Goal: Task Accomplishment & Management: Use online tool/utility

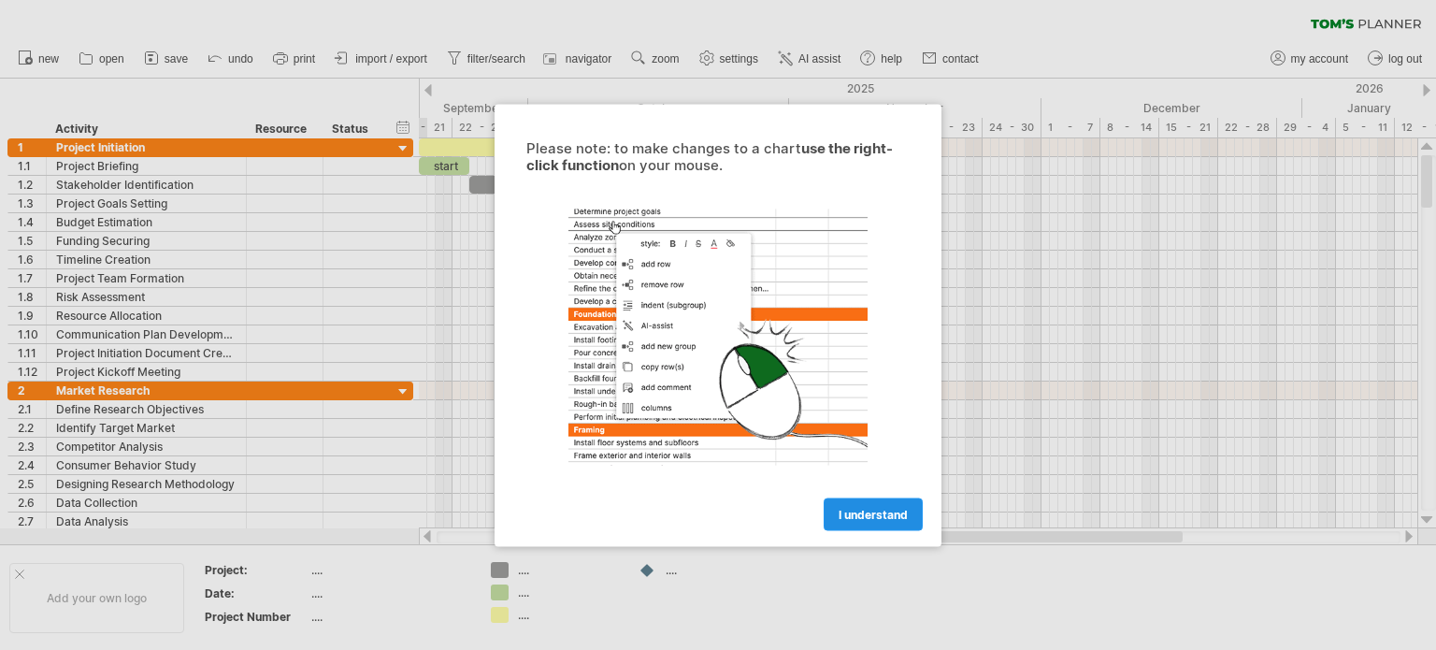
click at [875, 512] on span "I understand" at bounding box center [872, 514] width 69 height 14
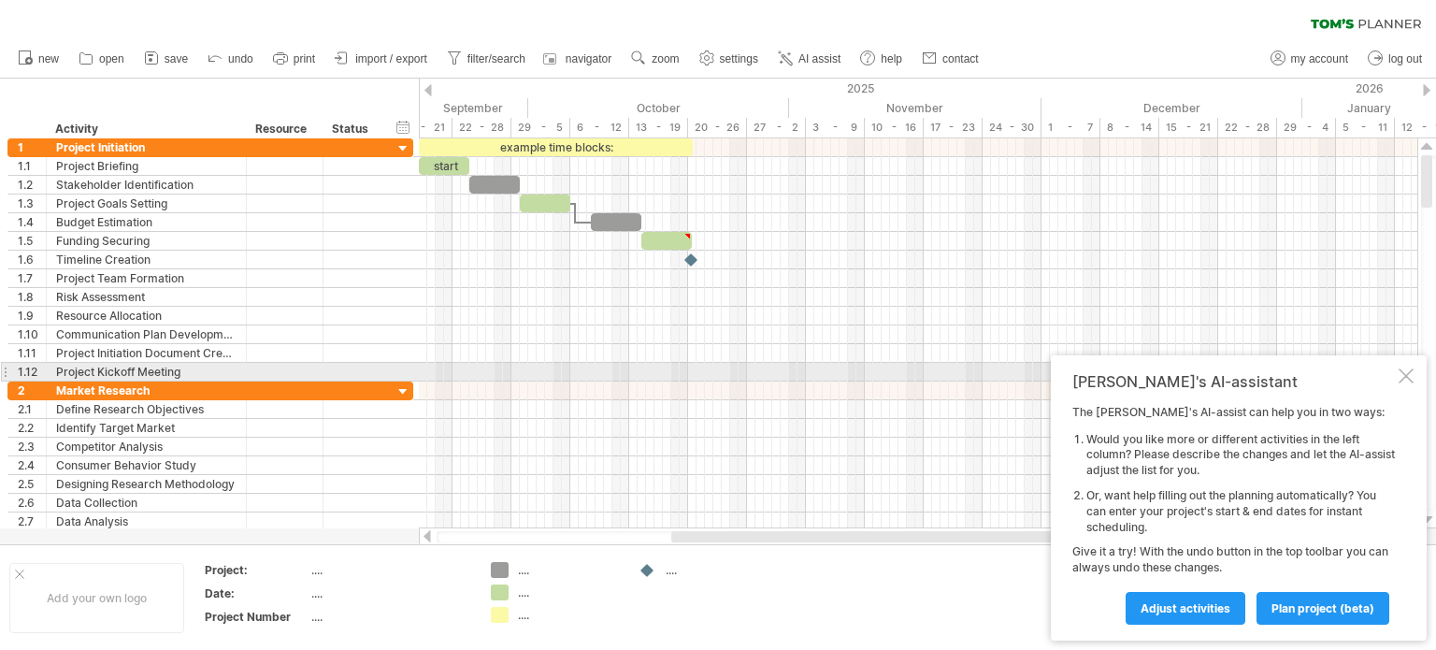
drag, startPoint x: 1408, startPoint y: 379, endPoint x: 1384, endPoint y: 358, distance: 31.1
click at [1404, 378] on div at bounding box center [1405, 375] width 15 height 15
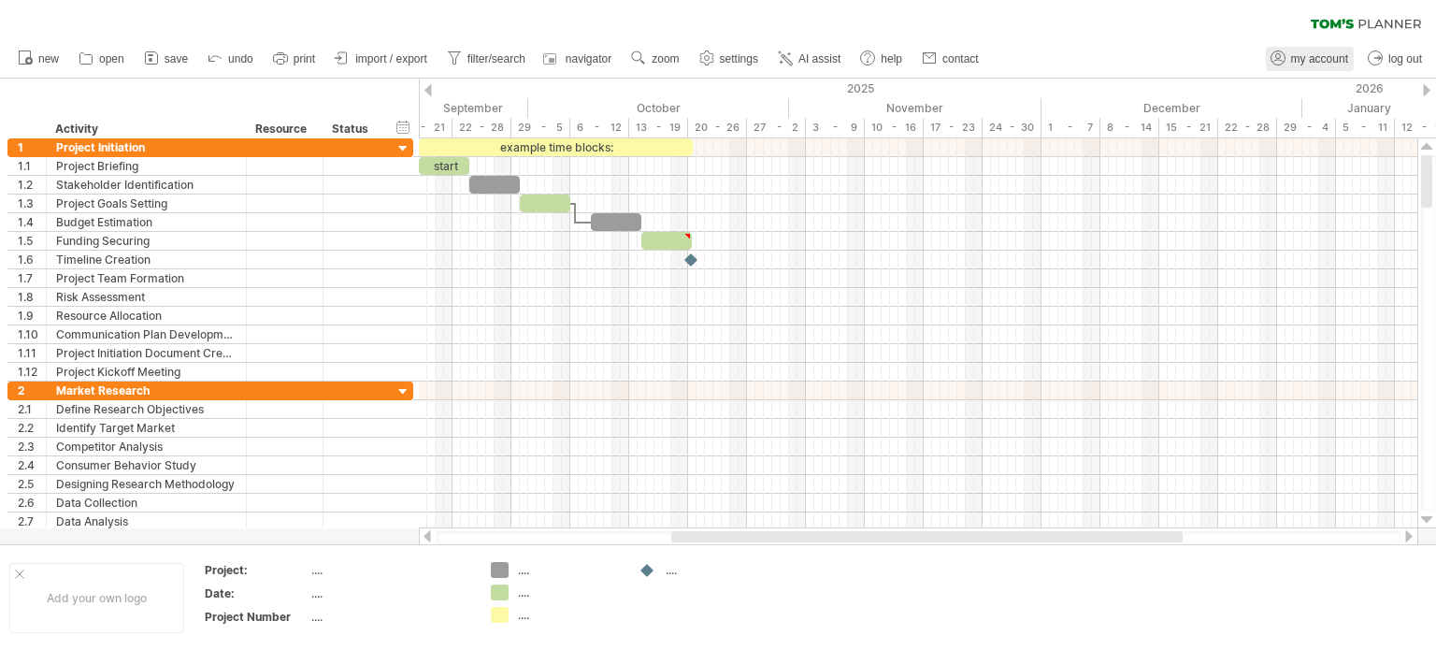
click at [1315, 53] on span "my account" at bounding box center [1319, 58] width 57 height 13
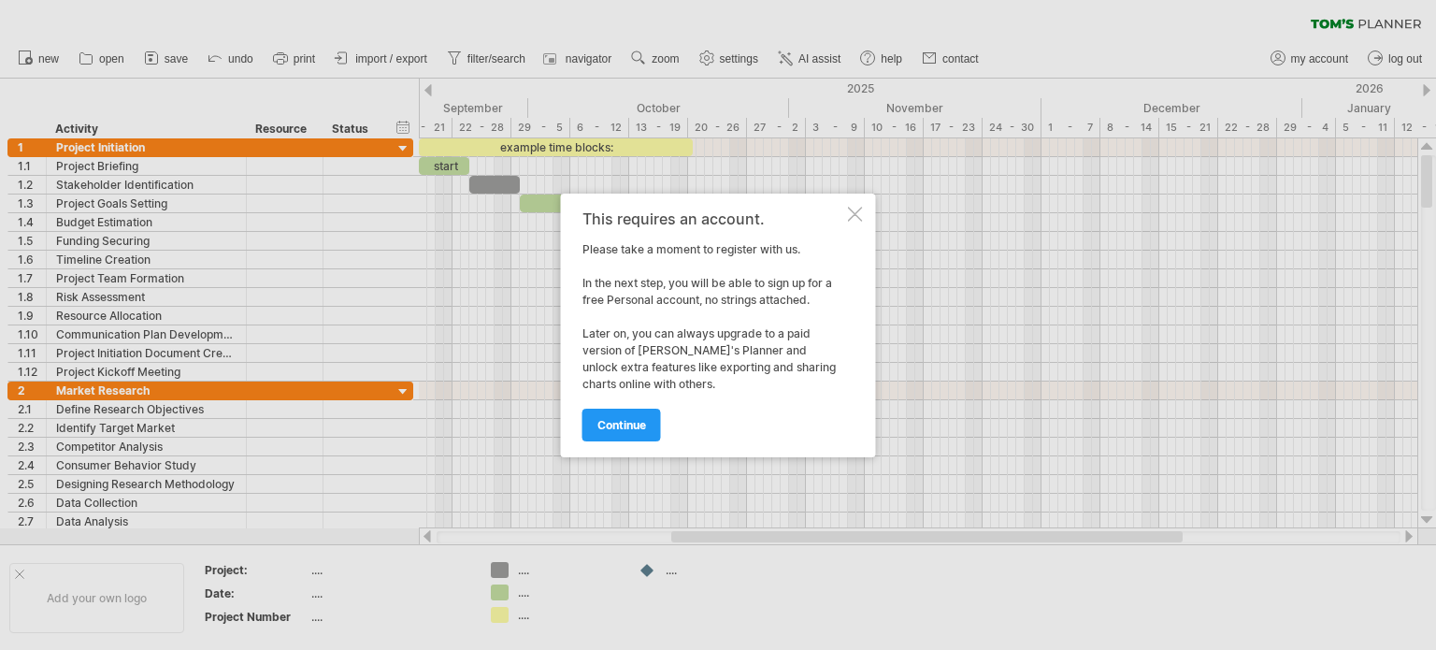
click at [850, 213] on div at bounding box center [855, 214] width 15 height 15
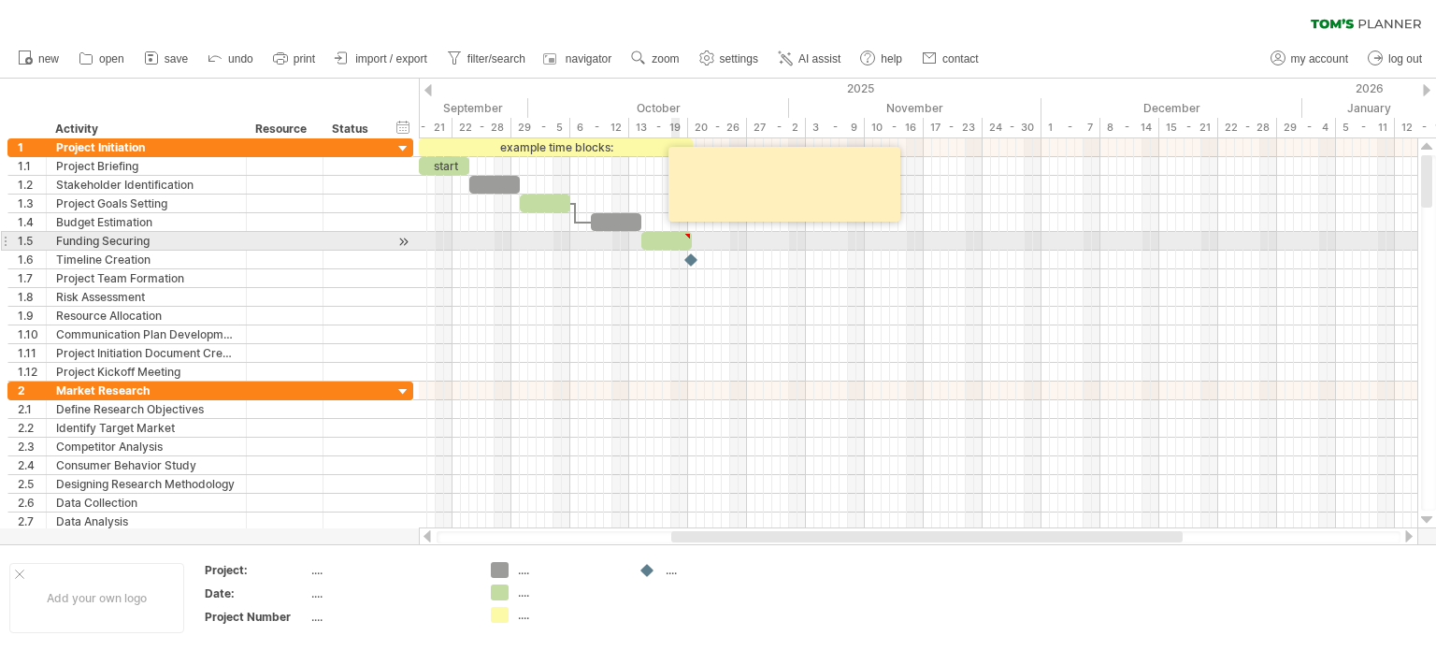
type textarea "**********"
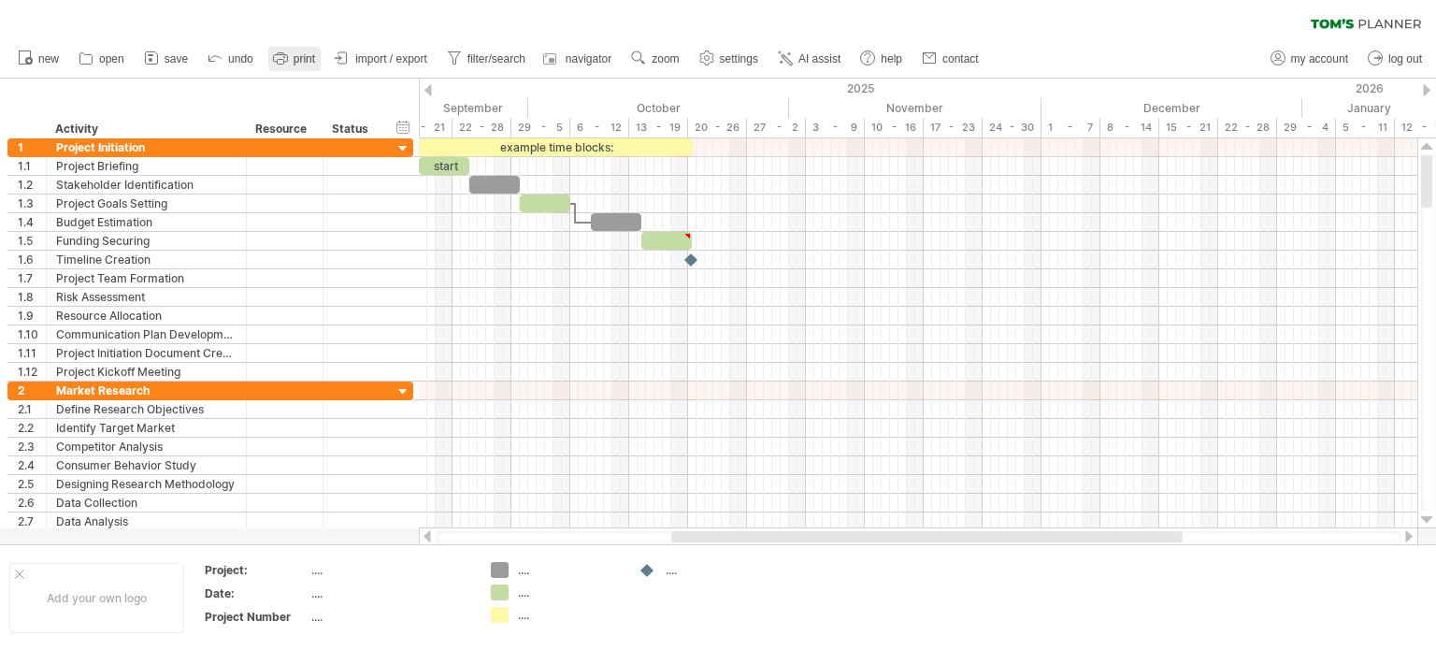
click at [295, 57] on span "print" at bounding box center [304, 58] width 21 height 13
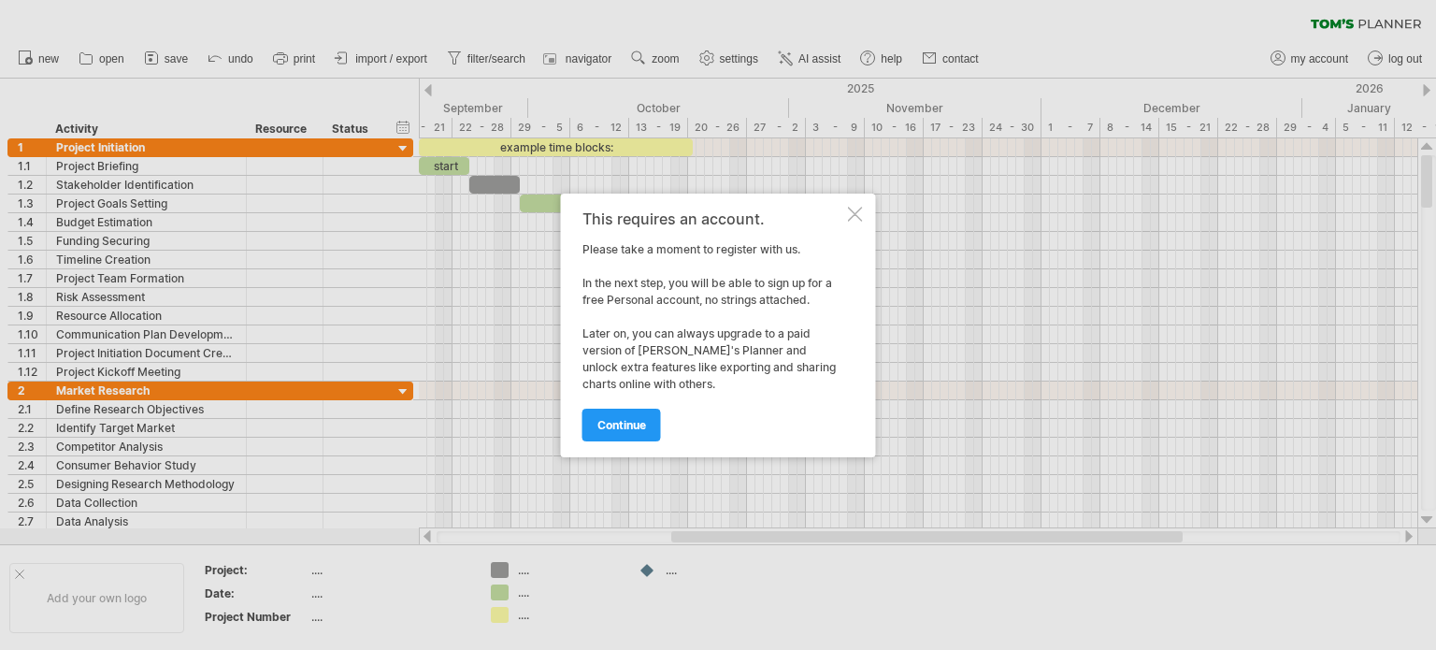
click at [848, 210] on div at bounding box center [855, 214] width 15 height 15
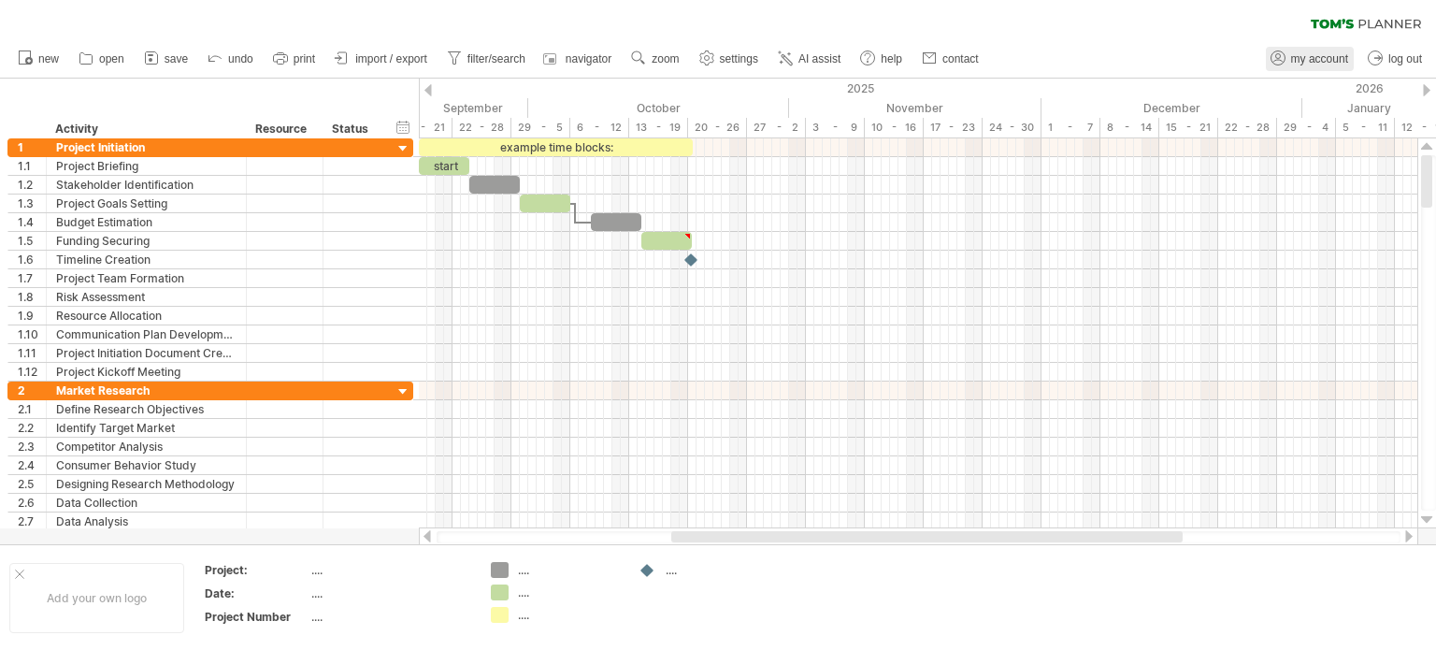
click at [1324, 61] on span "my account" at bounding box center [1319, 58] width 57 height 13
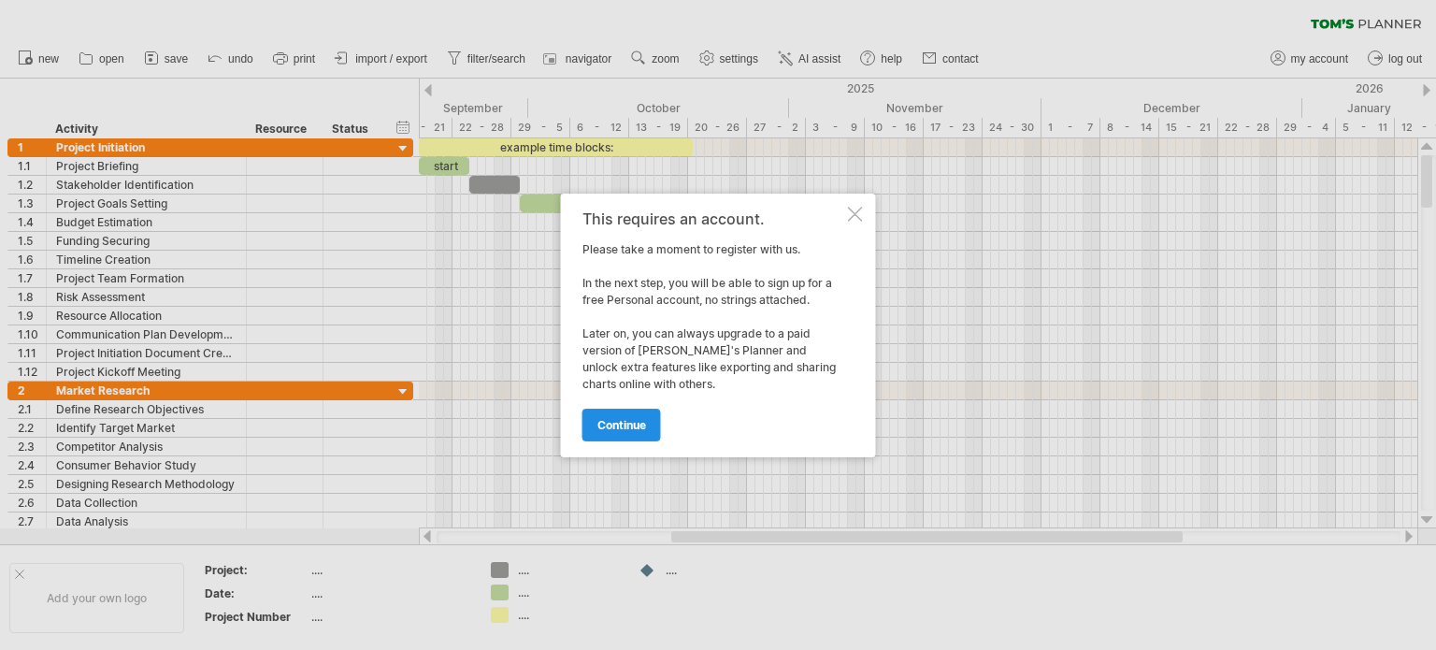
click at [606, 432] on link "continue" at bounding box center [621, 424] width 79 height 33
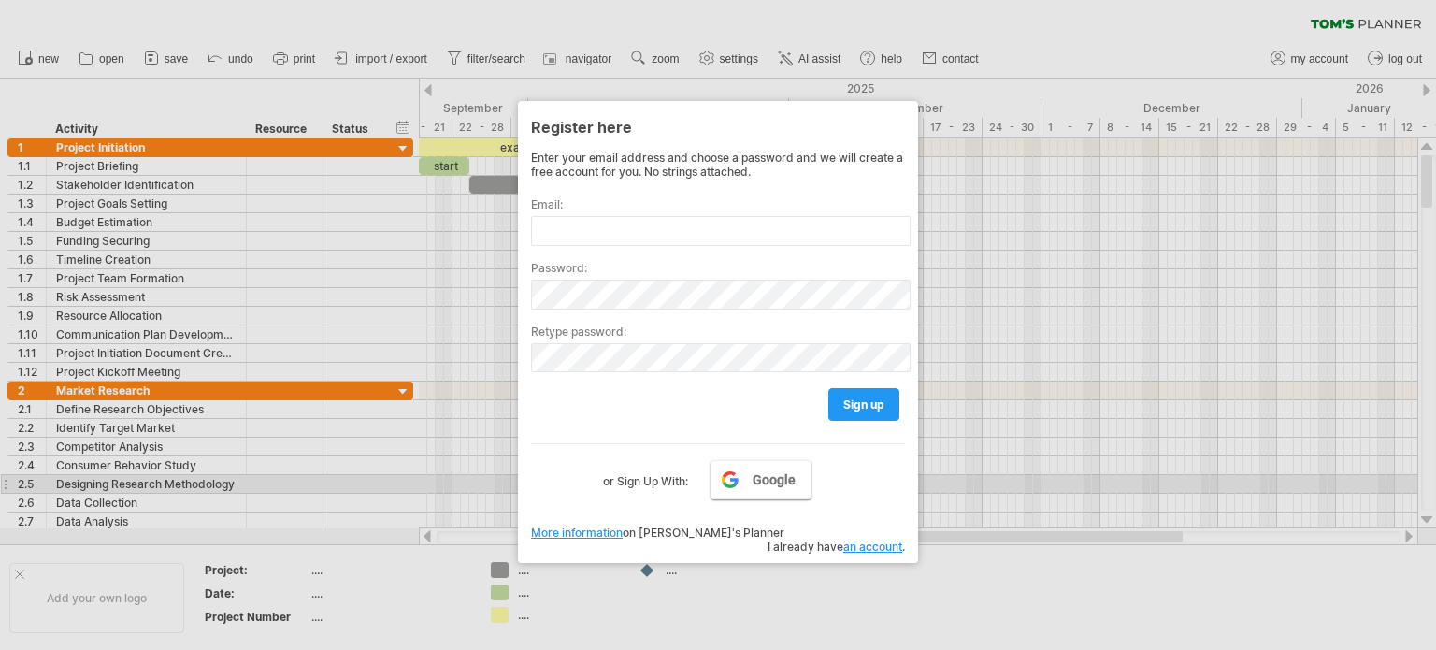
click at [757, 483] on span "Google" at bounding box center [773, 479] width 43 height 15
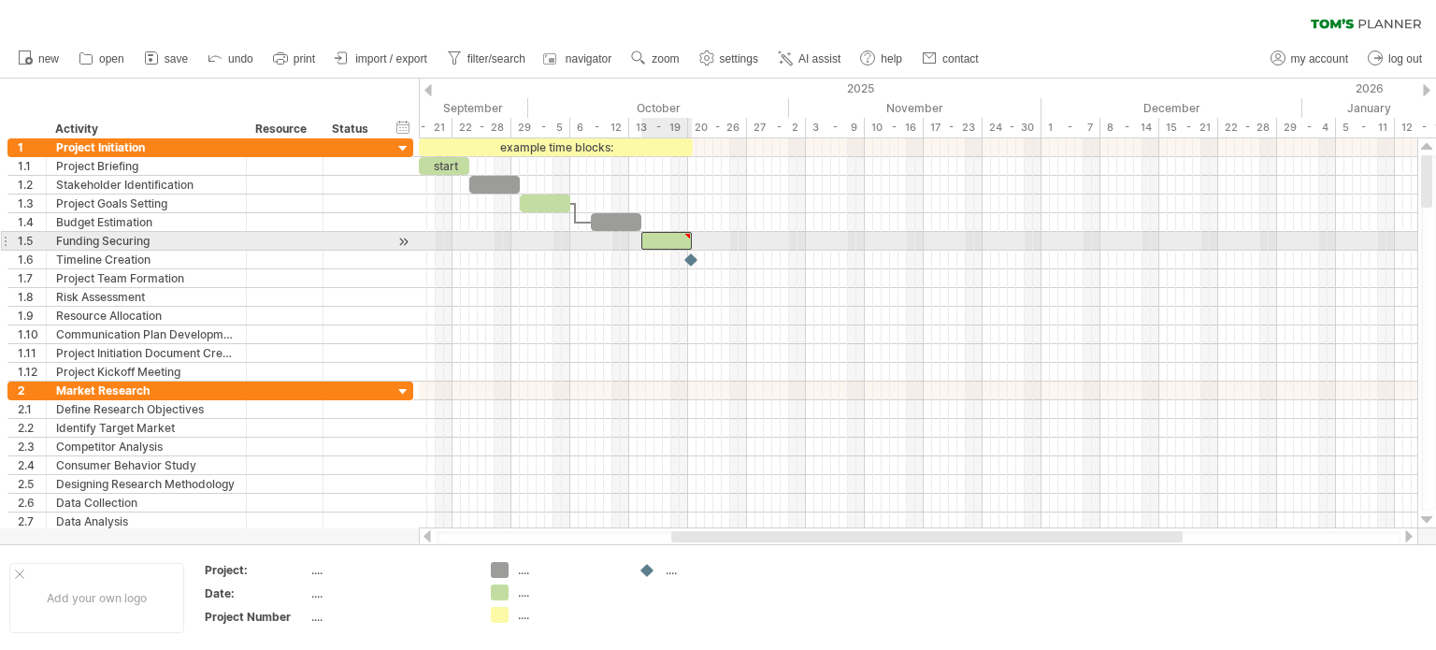
click at [670, 237] on div at bounding box center [666, 241] width 50 height 18
drag, startPoint x: 693, startPoint y: 240, endPoint x: 702, endPoint y: 238, distance: 9.5
click at [702, 238] on span at bounding box center [699, 241] width 7 height 18
click at [151, 244] on div "Funding Securing" at bounding box center [146, 241] width 180 height 18
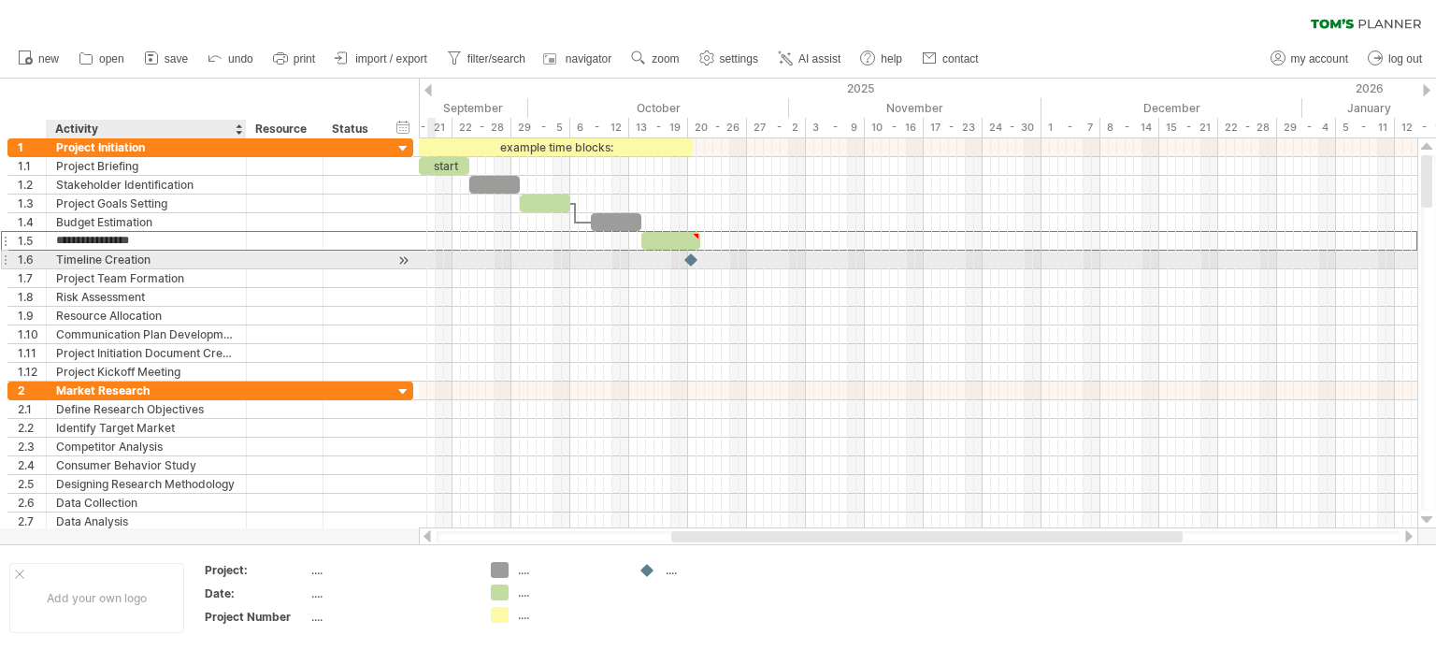
click at [125, 261] on div "Timeline Creation" at bounding box center [146, 260] width 180 height 18
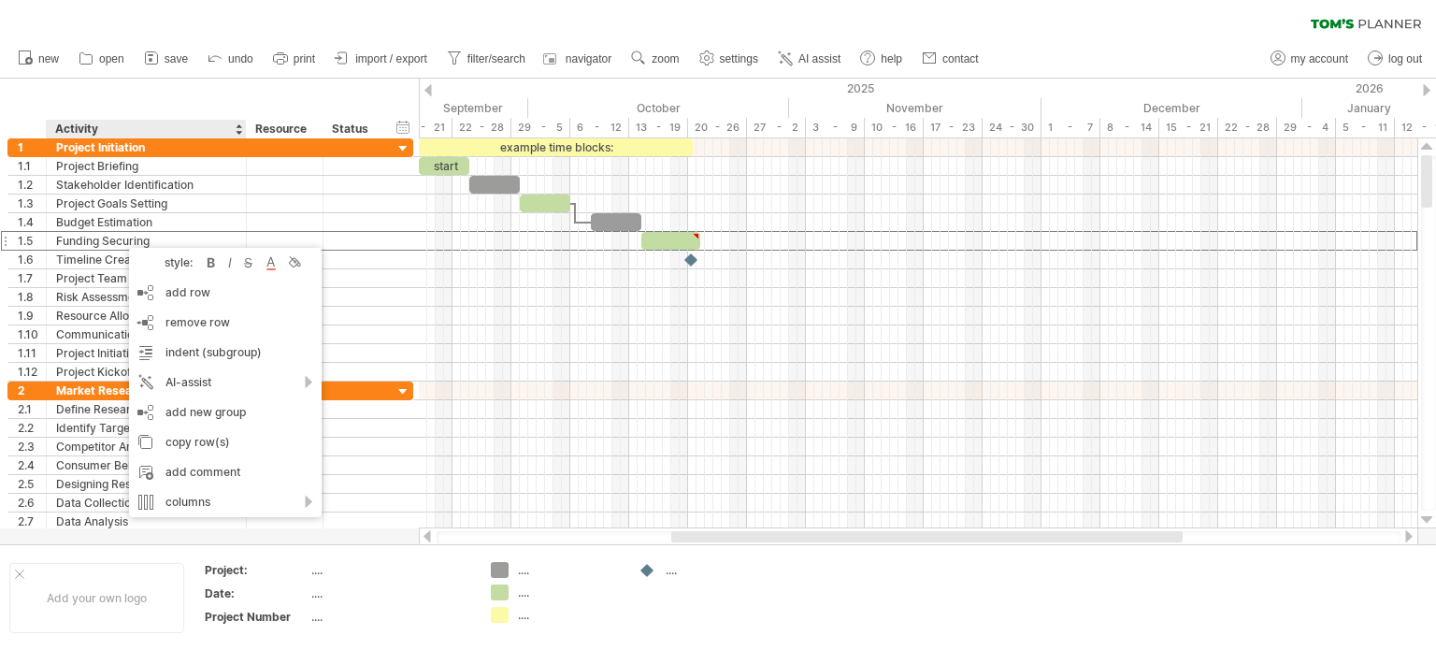
click at [424, 26] on div "clear filter reapply filter" at bounding box center [718, 19] width 1436 height 39
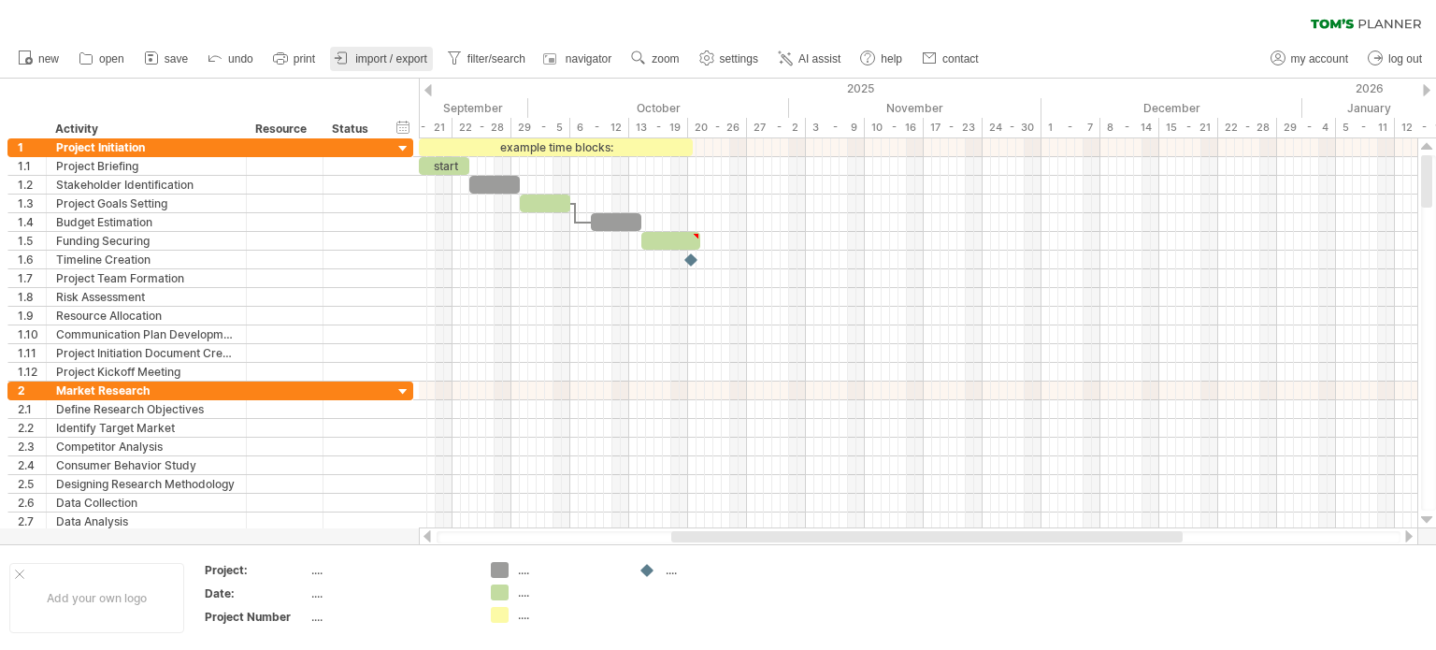
click at [373, 53] on span "import / export" at bounding box center [391, 58] width 72 height 13
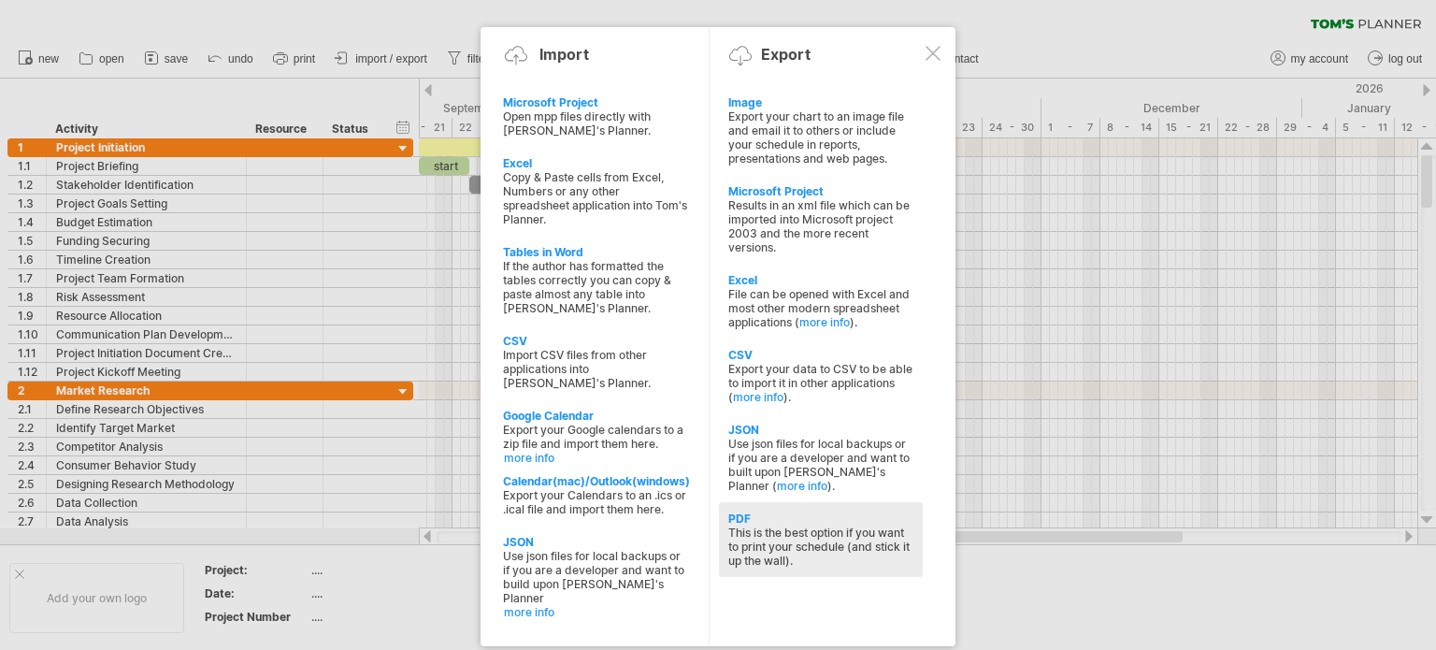
click at [752, 522] on div "PDF" at bounding box center [820, 518] width 185 height 14
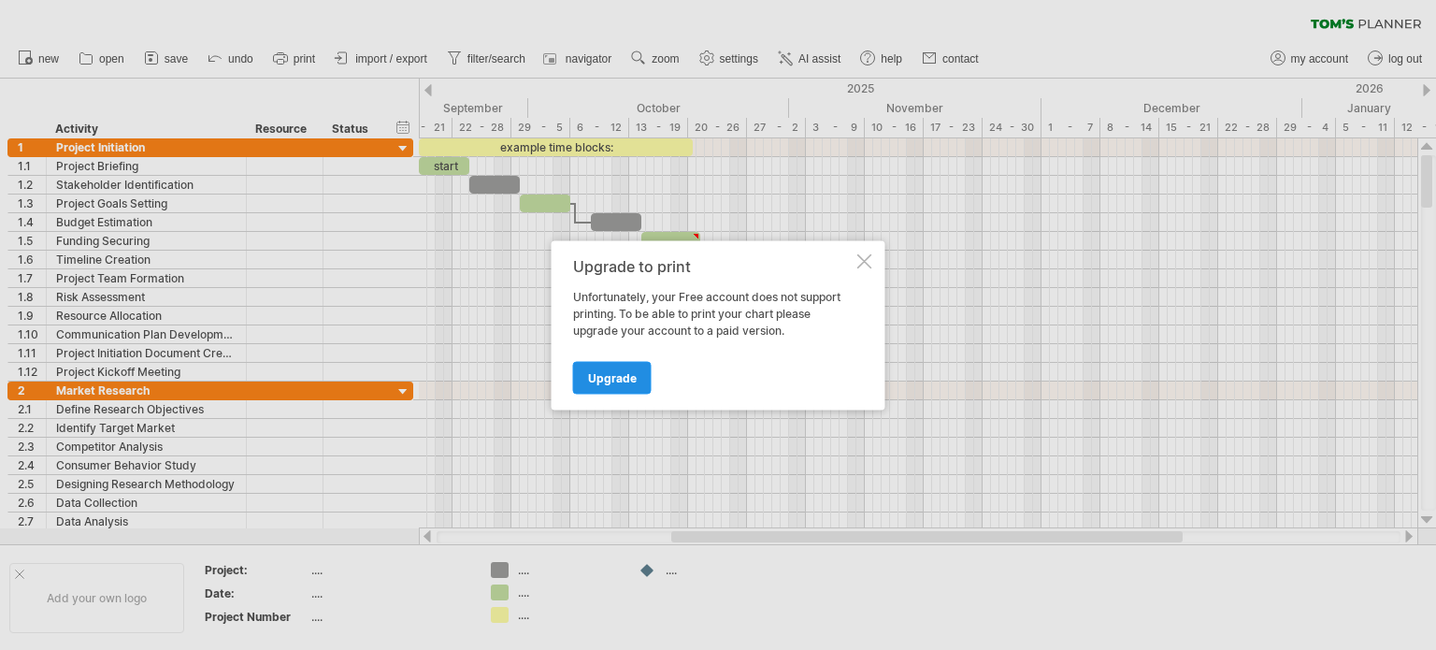
click at [615, 377] on span "Upgrade" at bounding box center [612, 377] width 49 height 14
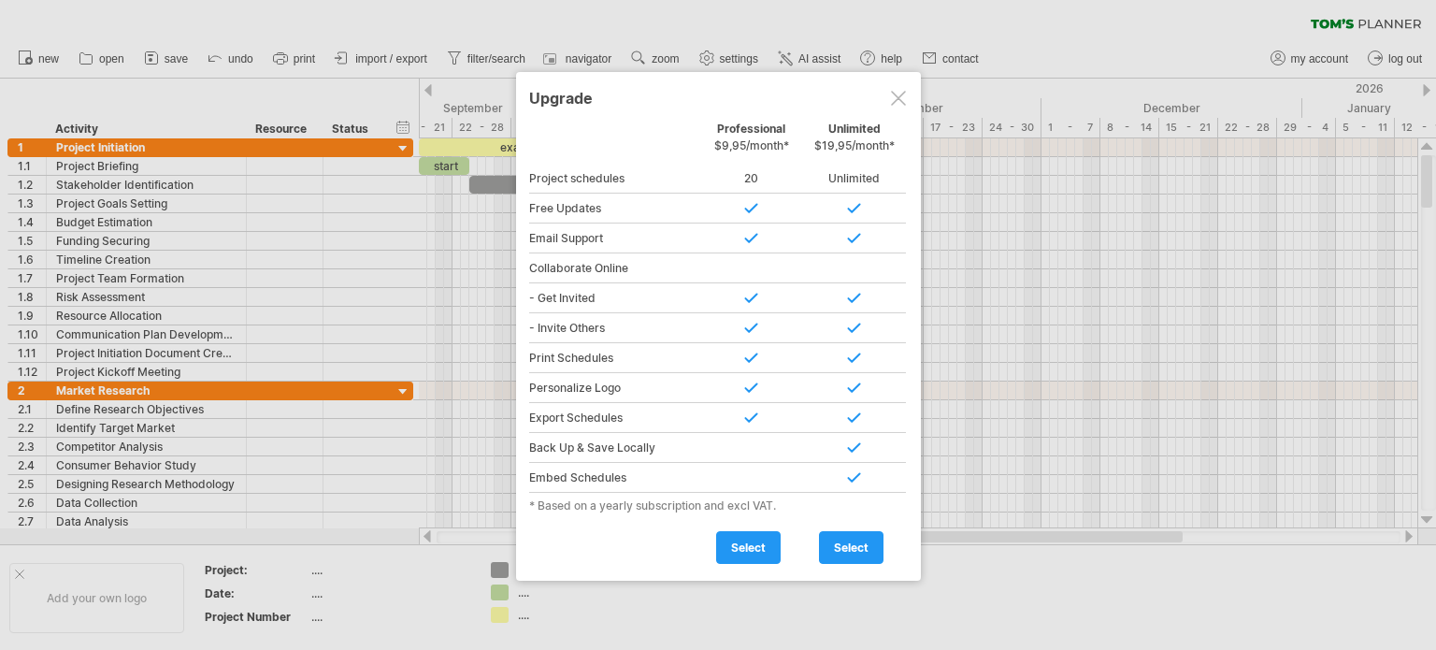
click at [897, 104] on div at bounding box center [898, 98] width 15 height 15
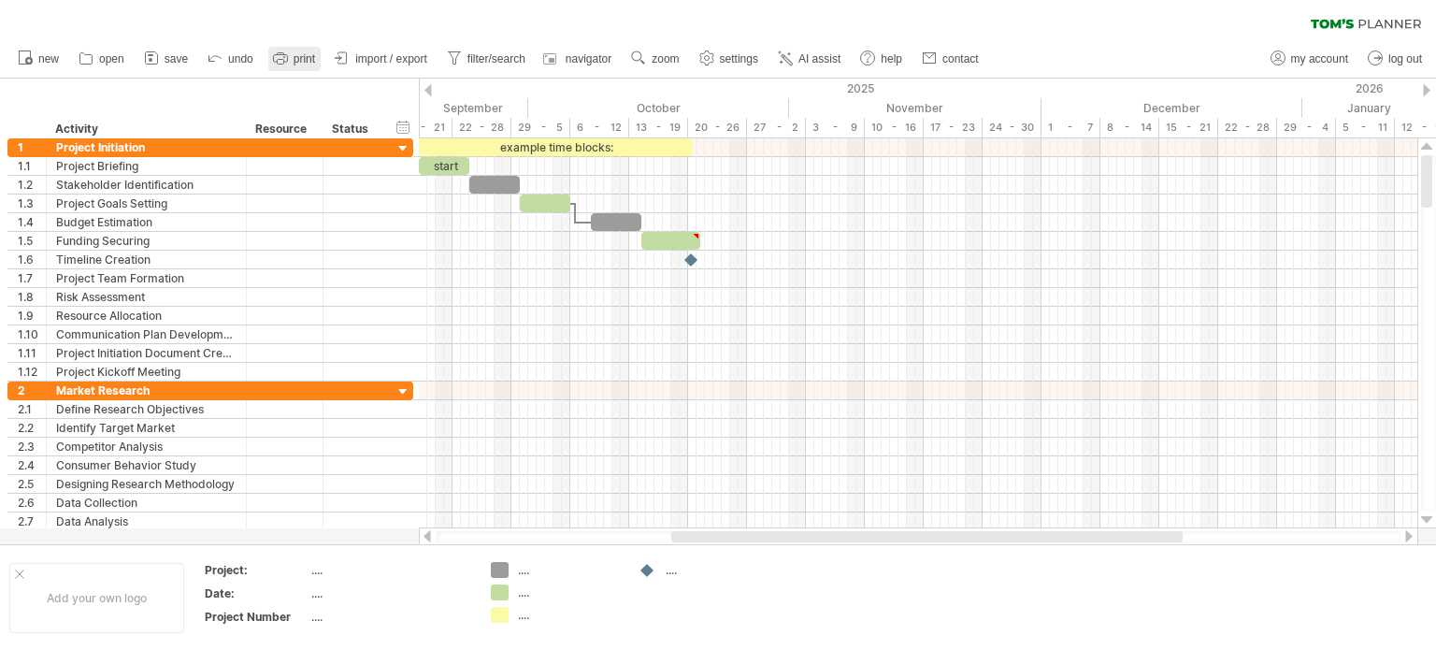
click at [292, 59] on link "print" at bounding box center [294, 59] width 52 height 24
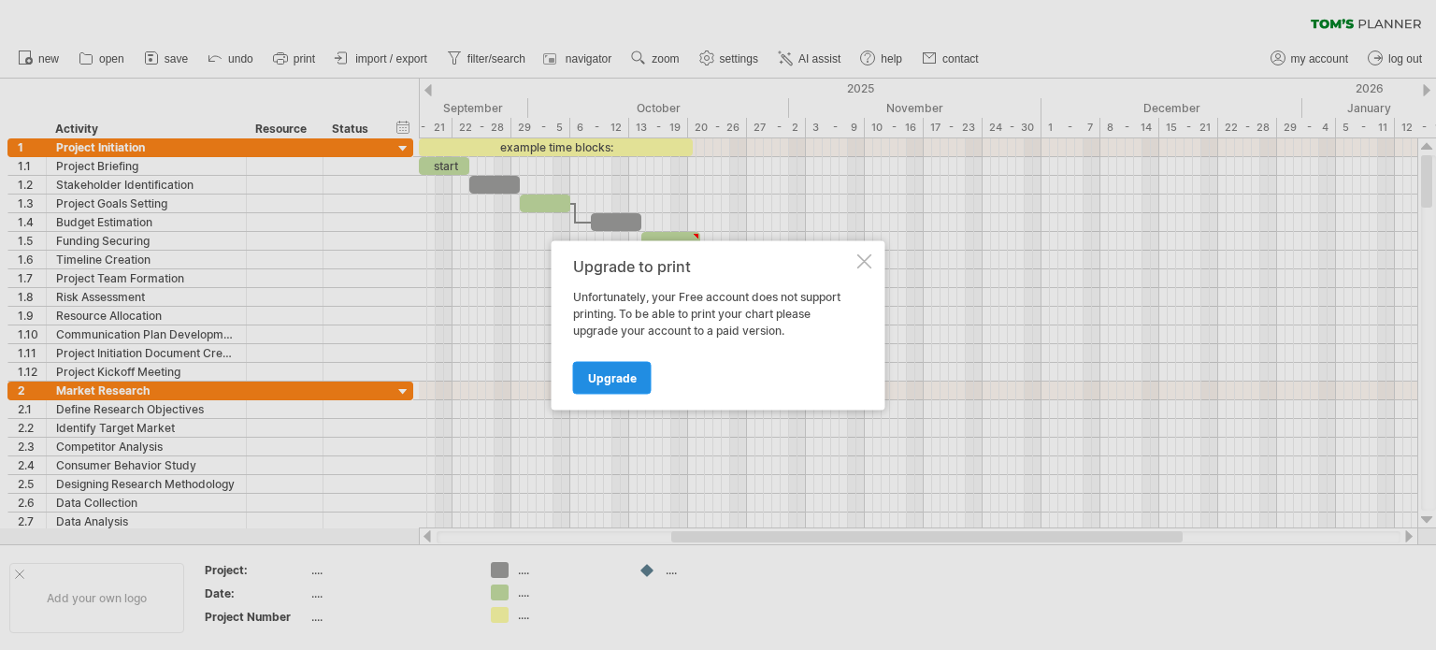
click at [617, 377] on span "Upgrade" at bounding box center [612, 377] width 49 height 14
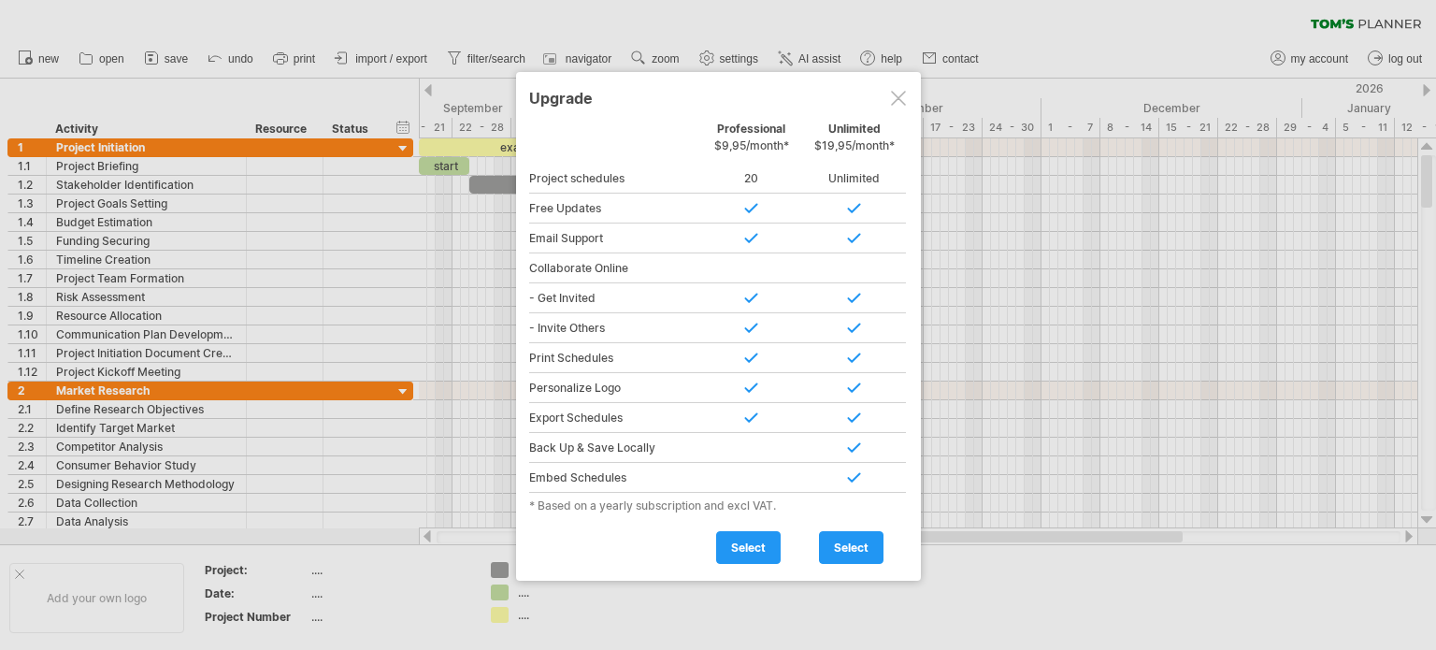
click at [897, 92] on div at bounding box center [898, 98] width 15 height 15
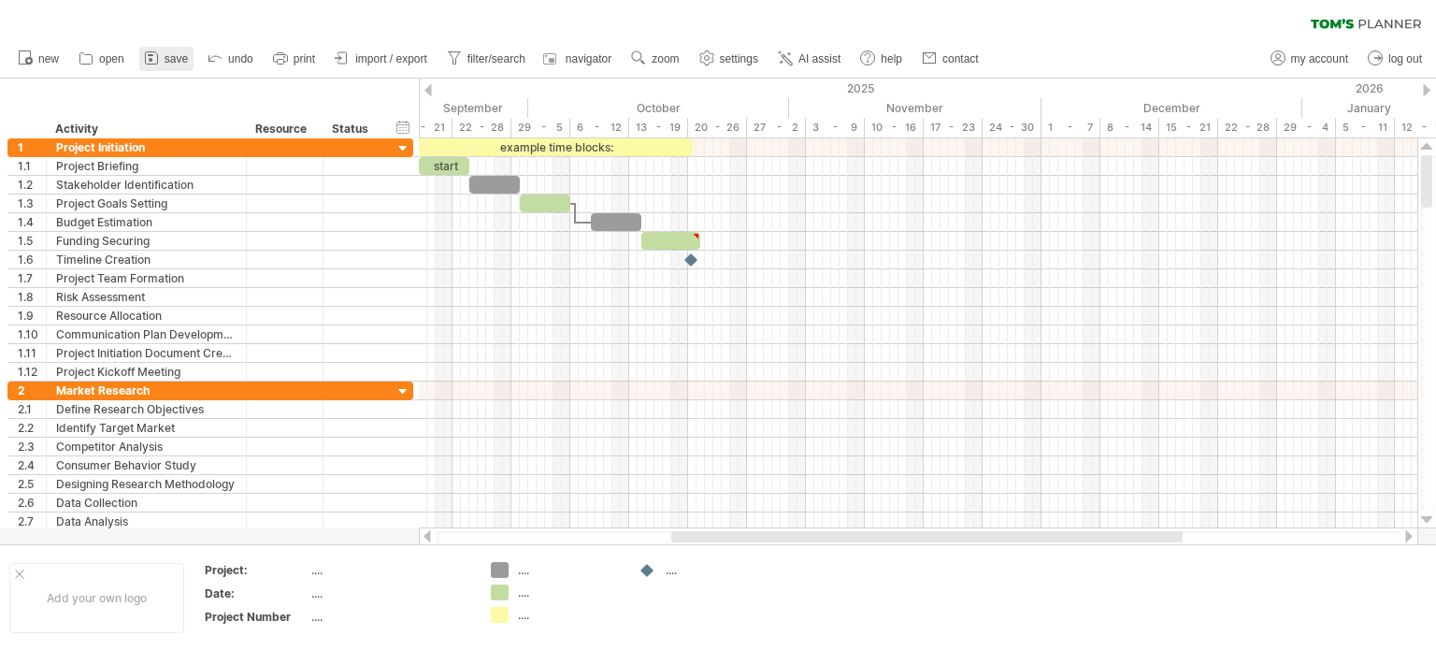
click at [151, 64] on icon at bounding box center [151, 58] width 19 height 19
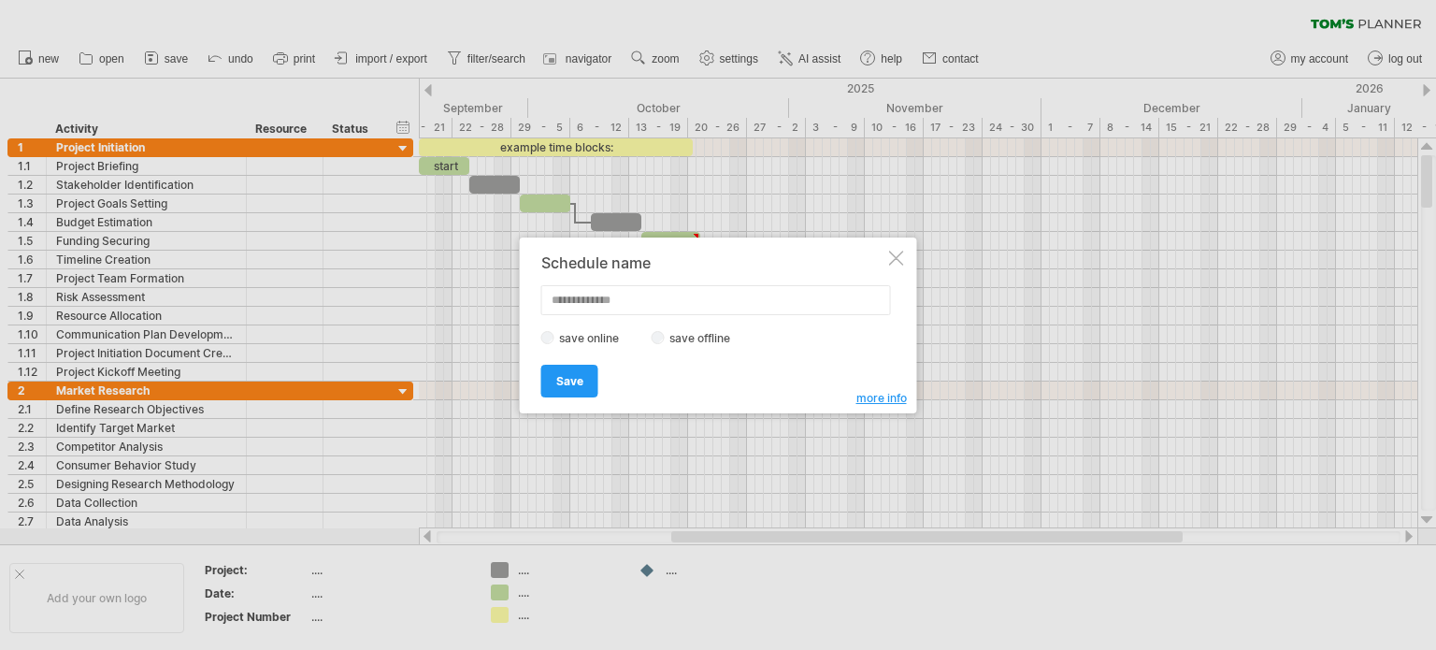
click at [894, 259] on div at bounding box center [896, 258] width 15 height 15
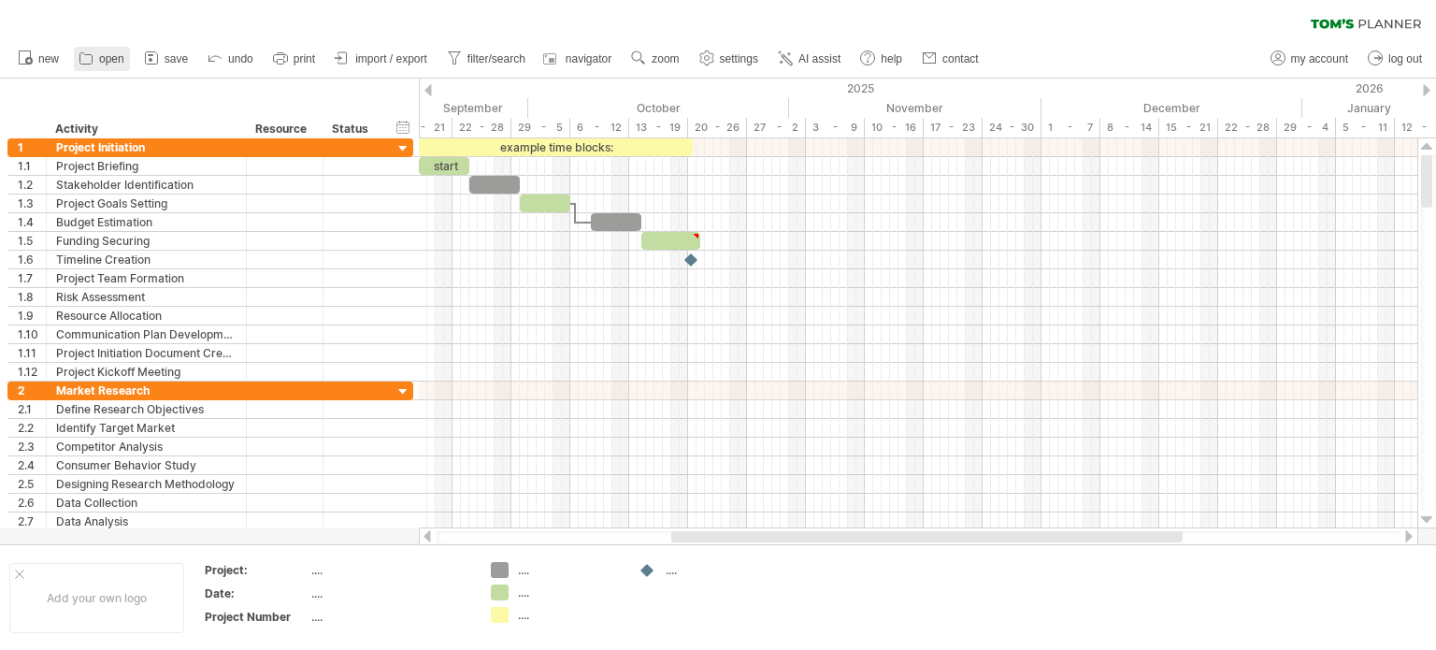
click at [97, 56] on link "open" at bounding box center [102, 59] width 56 height 24
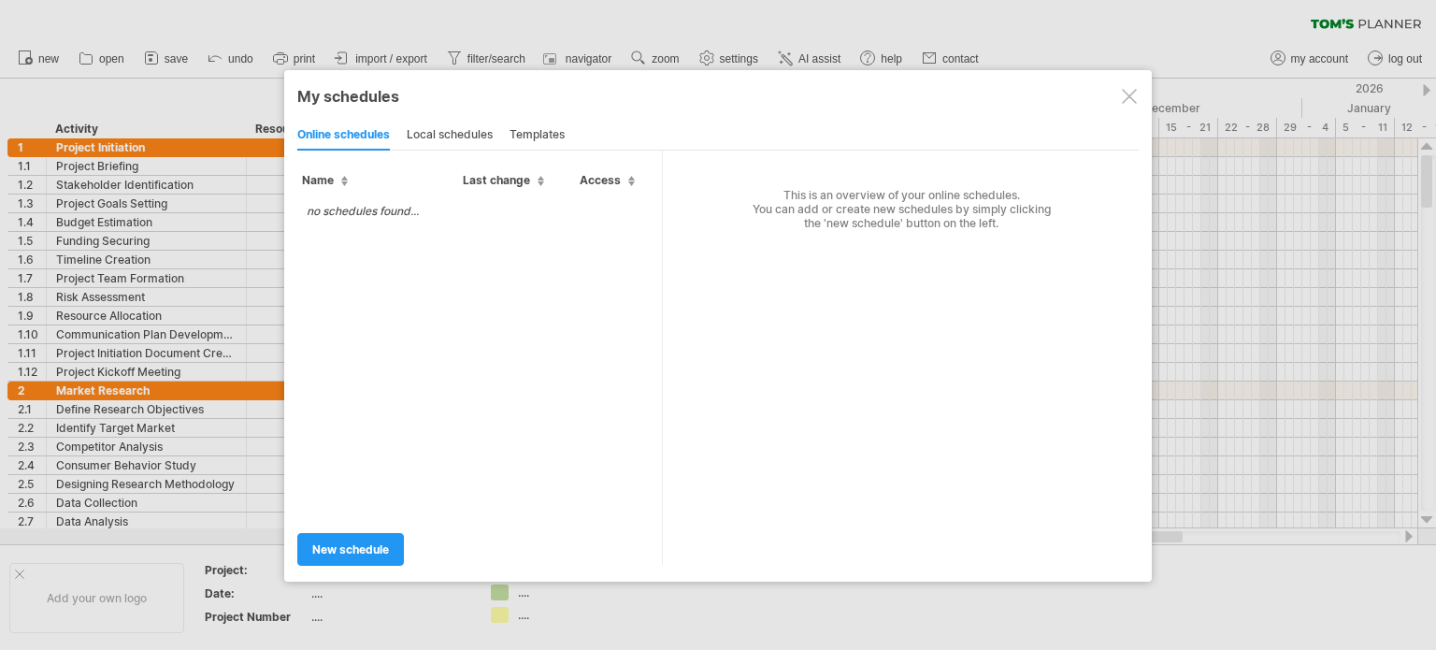
click at [467, 130] on div "local schedules" at bounding box center [450, 136] width 86 height 30
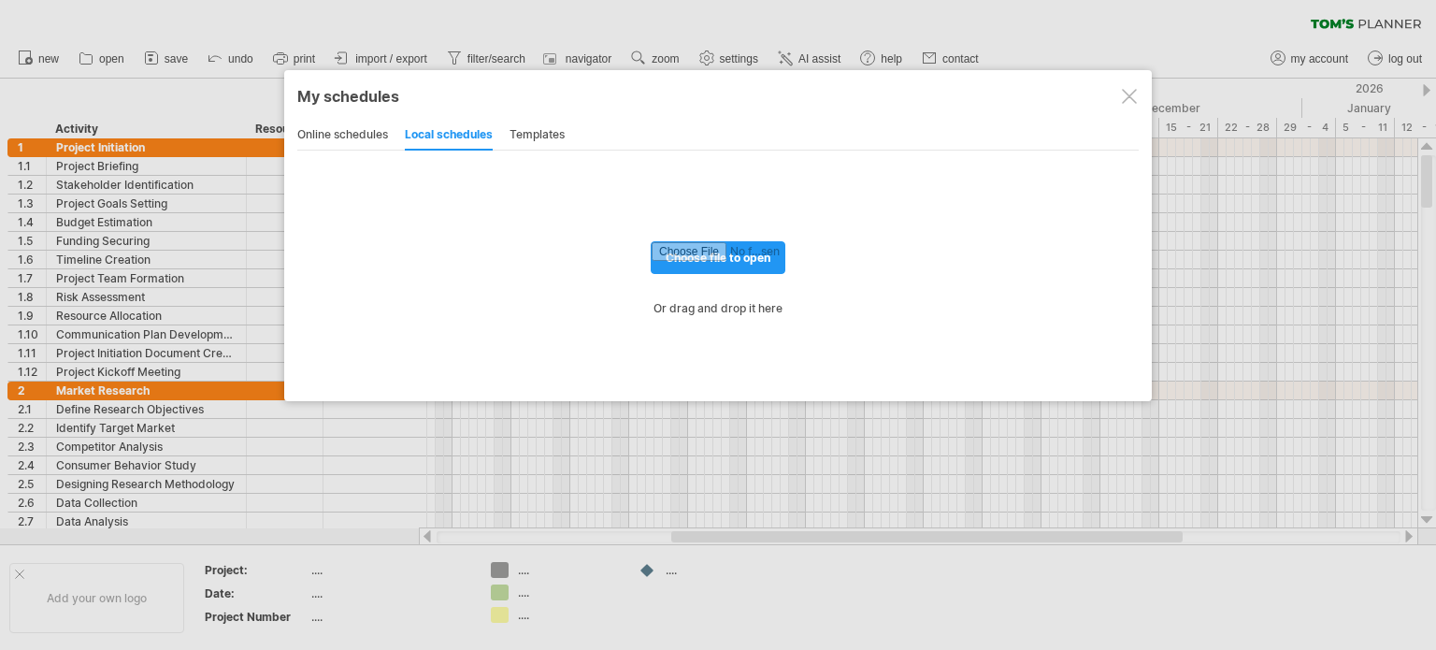
click at [541, 136] on div "templates" at bounding box center [536, 136] width 55 height 30
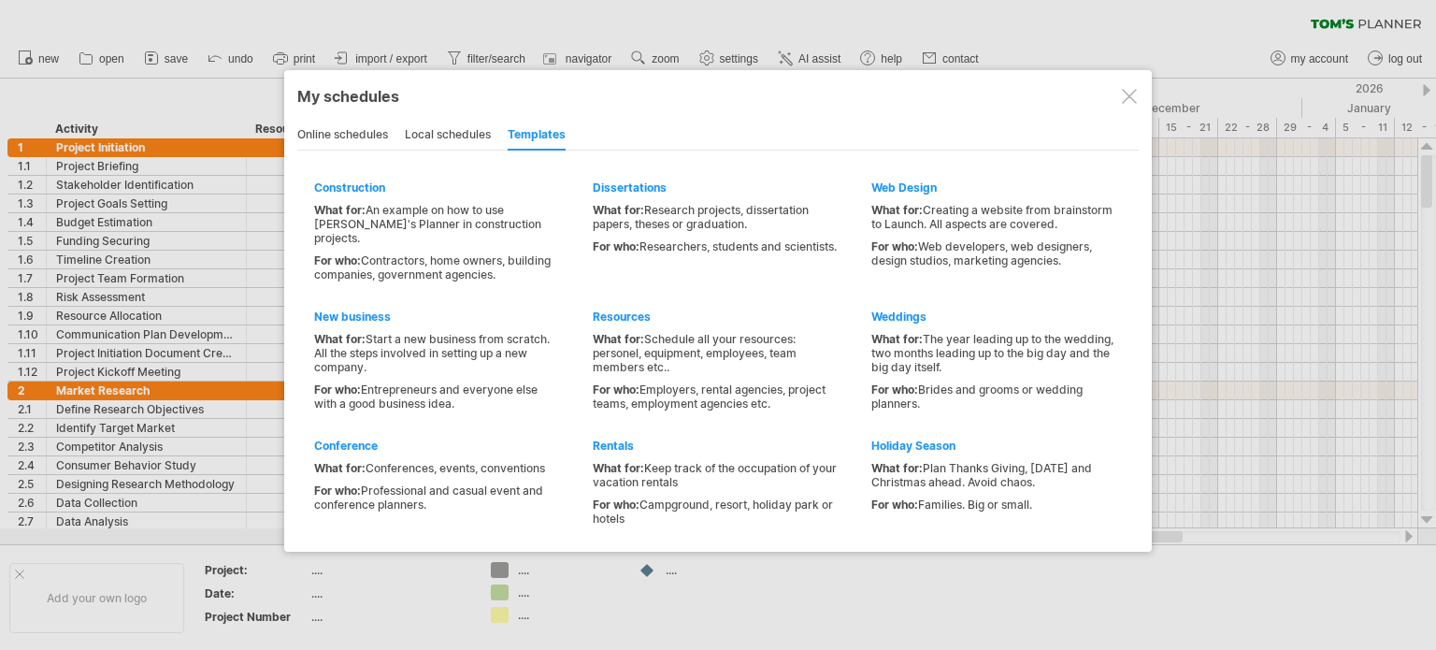
click at [354, 133] on div "online schedules" at bounding box center [342, 136] width 91 height 30
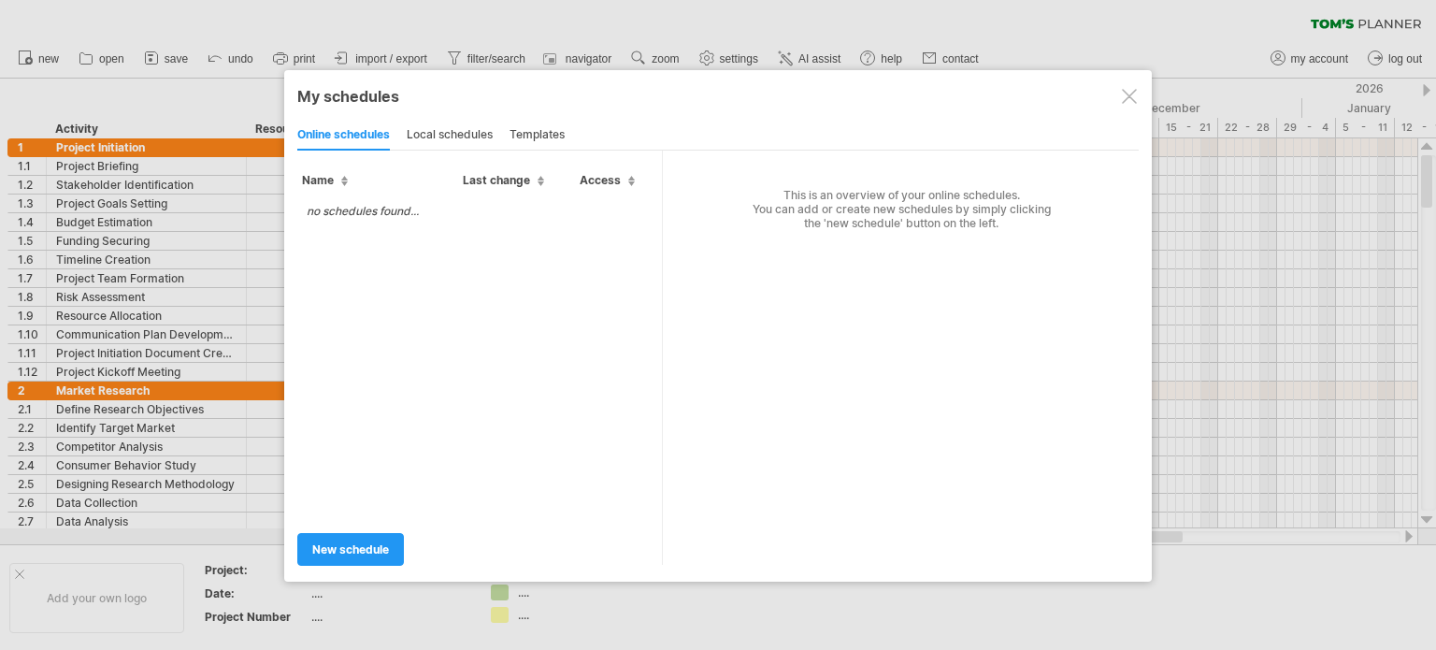
click at [1127, 93] on div at bounding box center [1129, 96] width 15 height 15
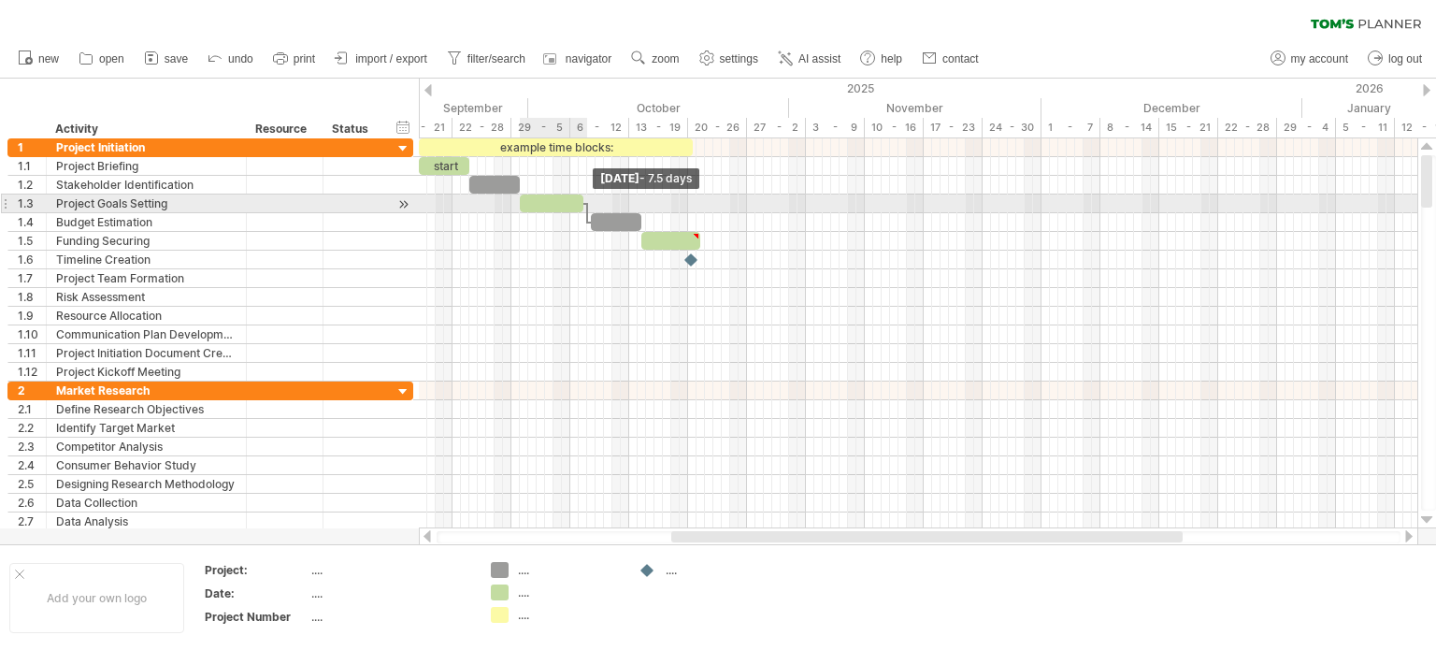
drag, startPoint x: 573, startPoint y: 202, endPoint x: 586, endPoint y: 204, distance: 13.2
click at [586, 204] on span at bounding box center [583, 203] width 7 height 18
drag, startPoint x: 640, startPoint y: 222, endPoint x: 636, endPoint y: 212, distance: 11.3
click at [636, 213] on span at bounding box center [637, 222] width 7 height 18
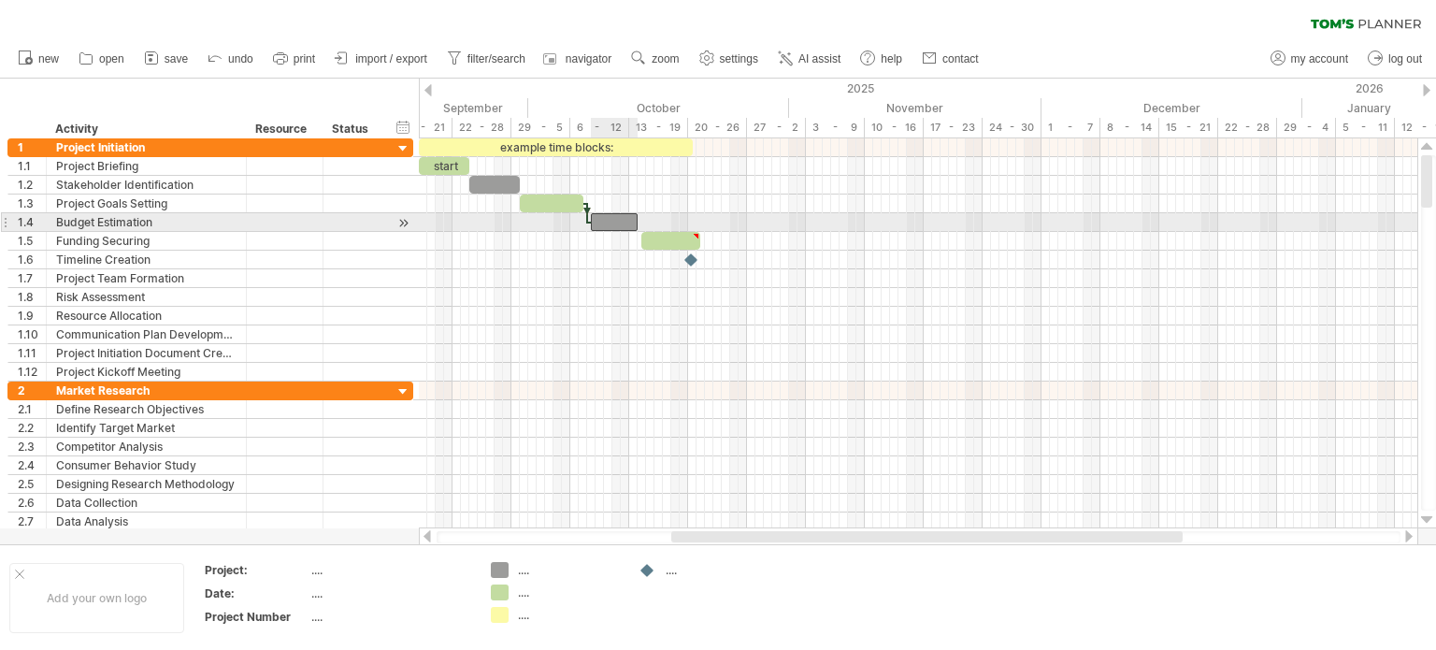
click at [614, 222] on div at bounding box center [614, 222] width 47 height 18
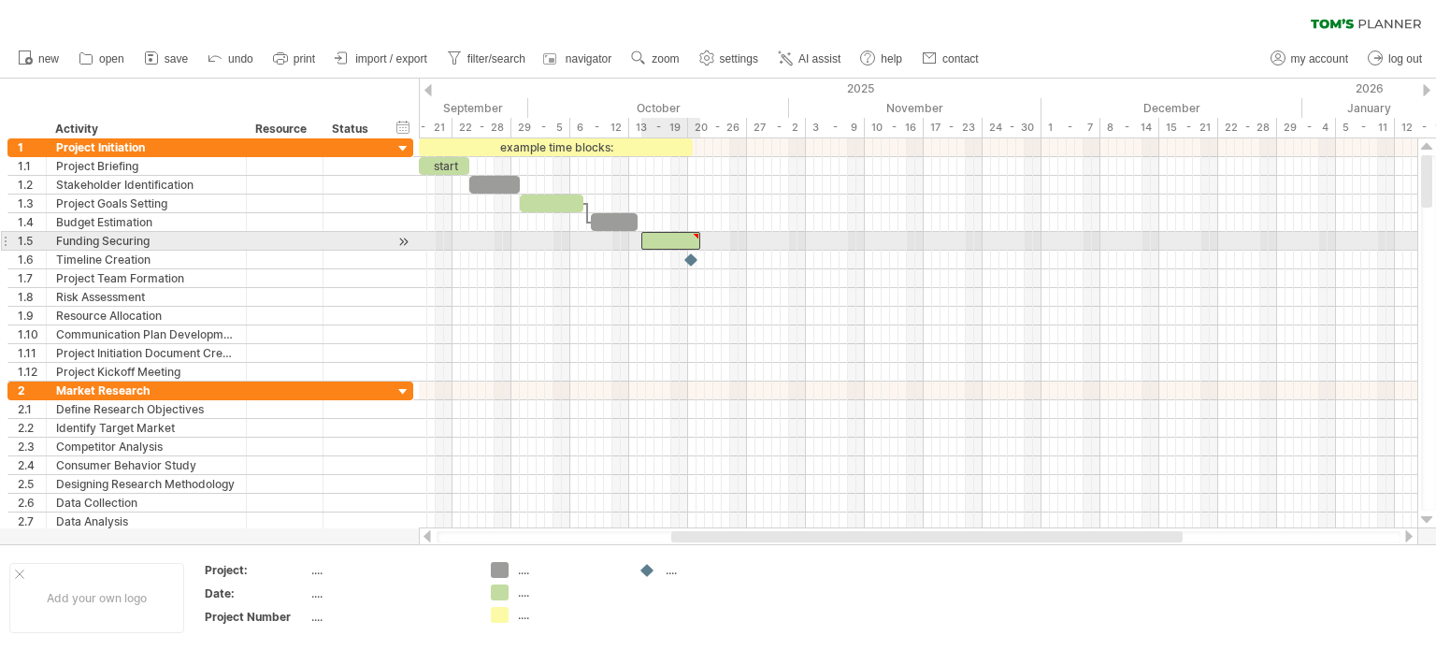
click at [674, 242] on div at bounding box center [670, 241] width 59 height 18
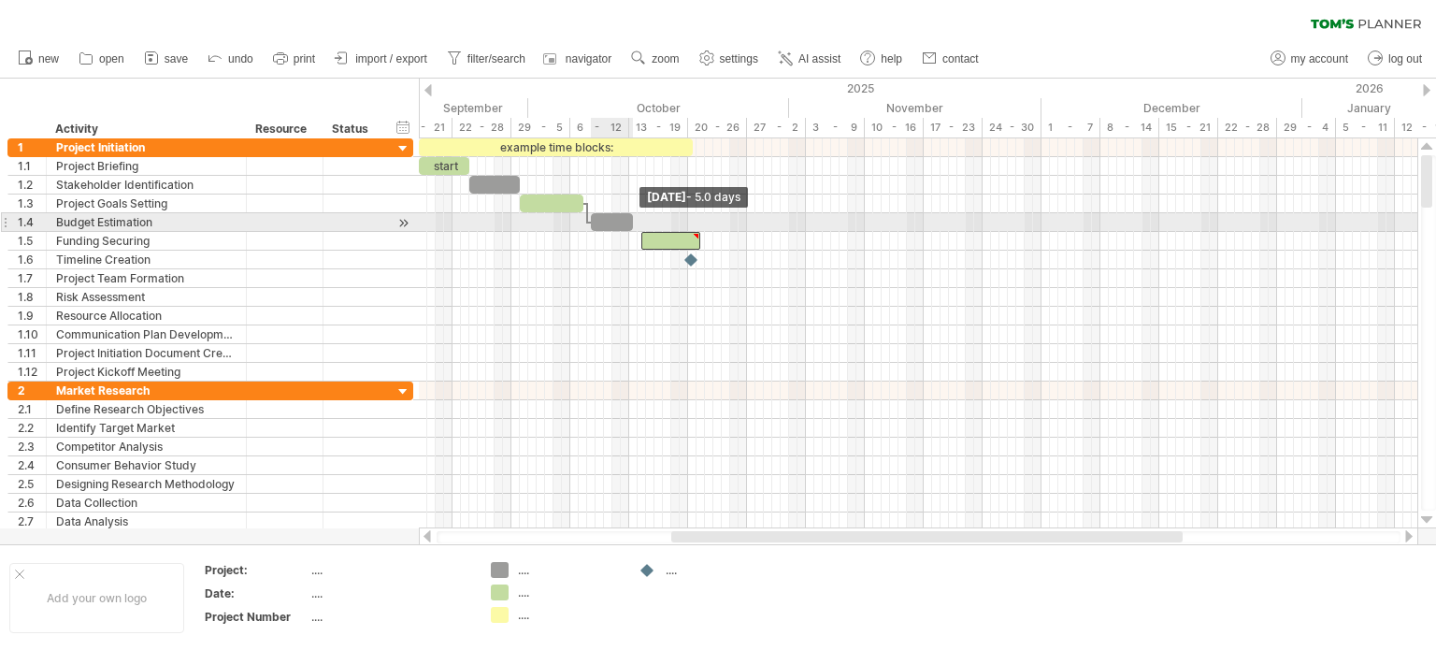
click at [633, 226] on span at bounding box center [632, 222] width 7 height 18
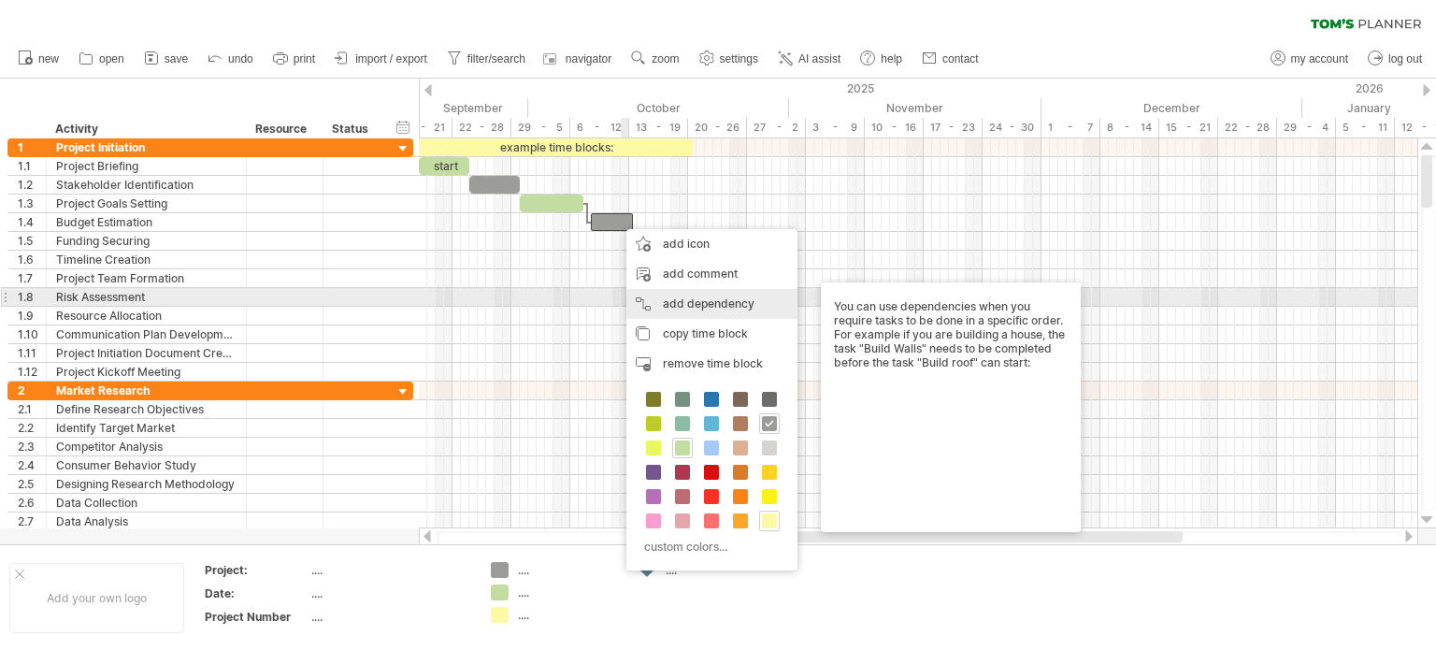
click at [678, 299] on div "add dependency You can use dependencies when you require tasks to be done in a …" at bounding box center [711, 304] width 171 height 30
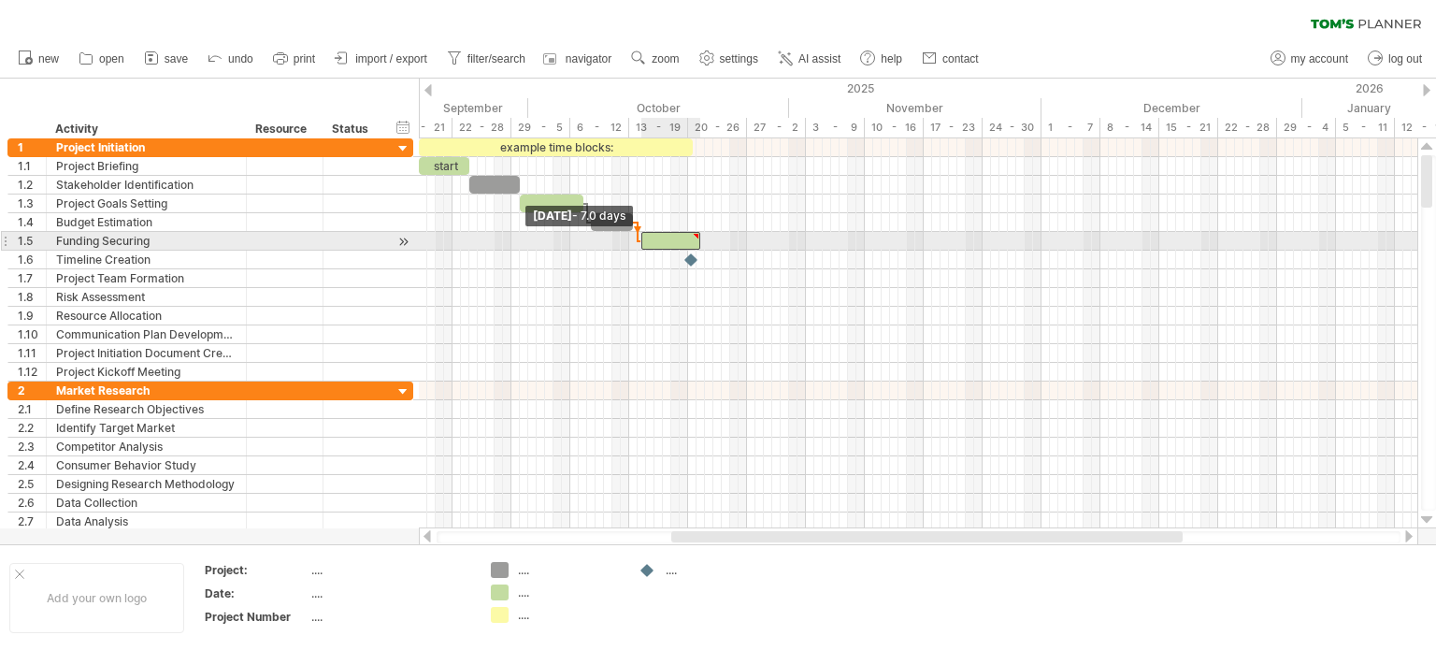
click at [640, 242] on span at bounding box center [640, 241] width 7 height 18
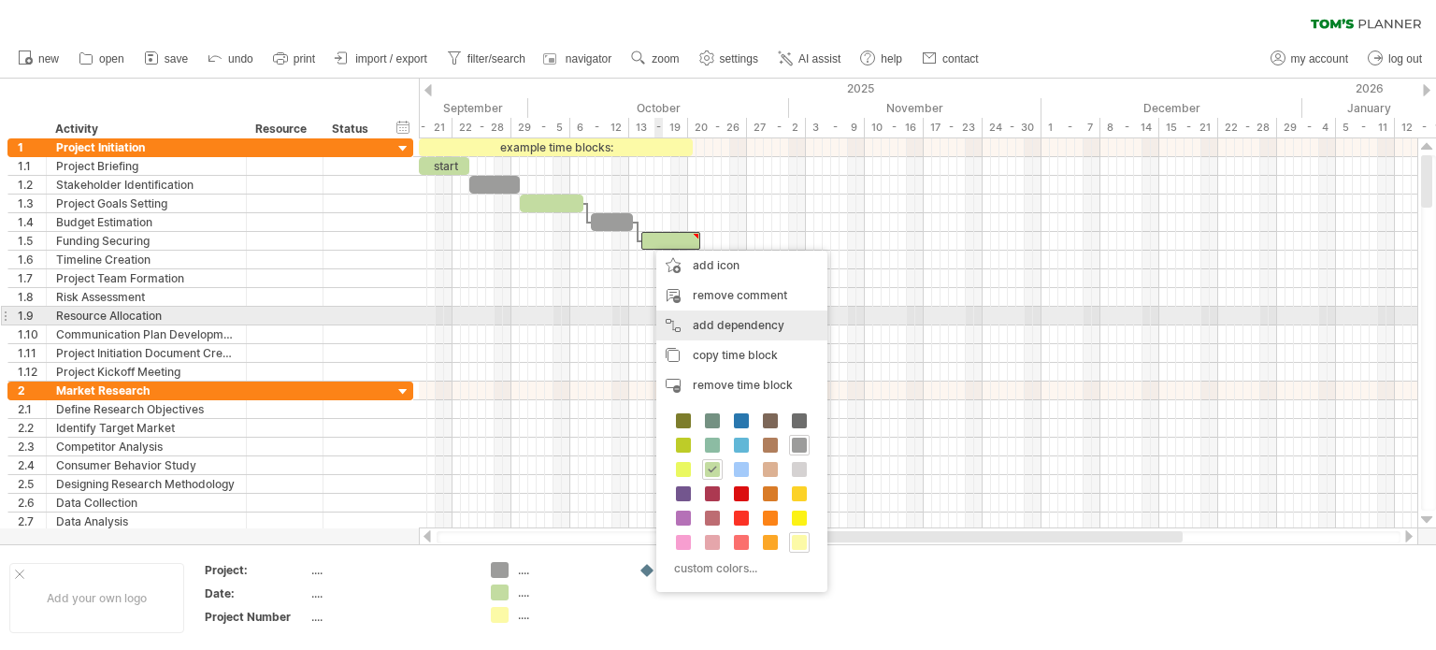
click at [679, 321] on div "add dependency You can use dependencies when you require tasks to be done in a …" at bounding box center [741, 325] width 171 height 30
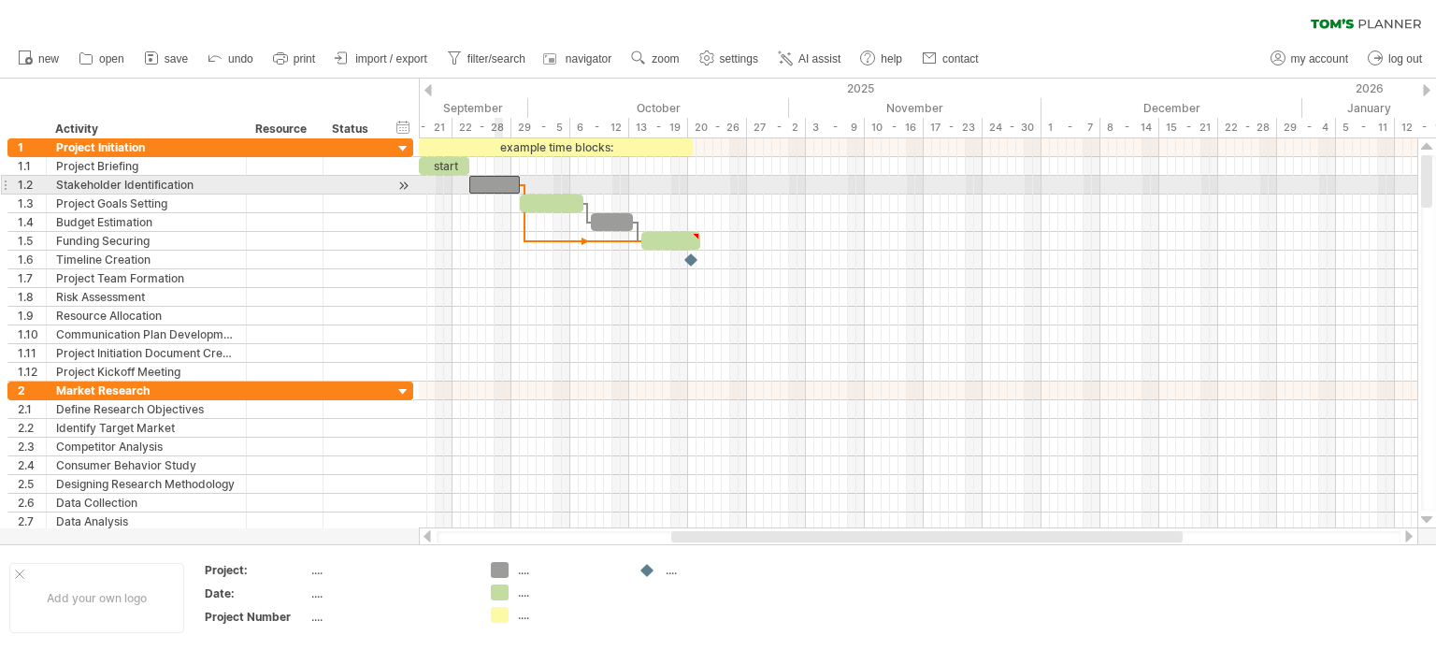
click at [498, 187] on div at bounding box center [494, 185] width 50 height 18
